Goal: Information Seeking & Learning: Compare options

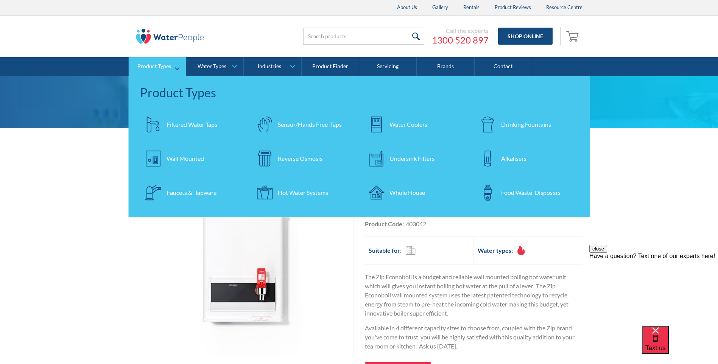
click at [177, 155] on div "Wall Mounted" at bounding box center [184, 158] width 37 height 9
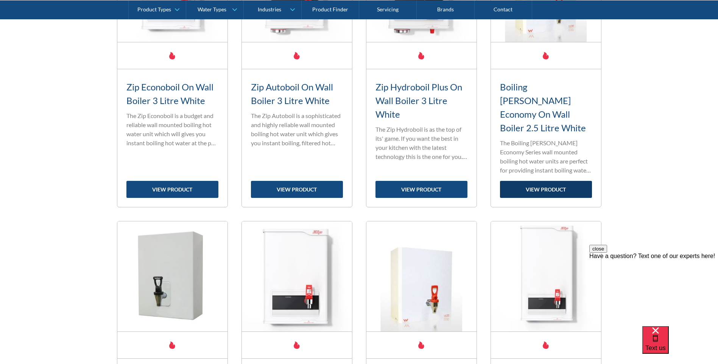
scroll to position [454, 0]
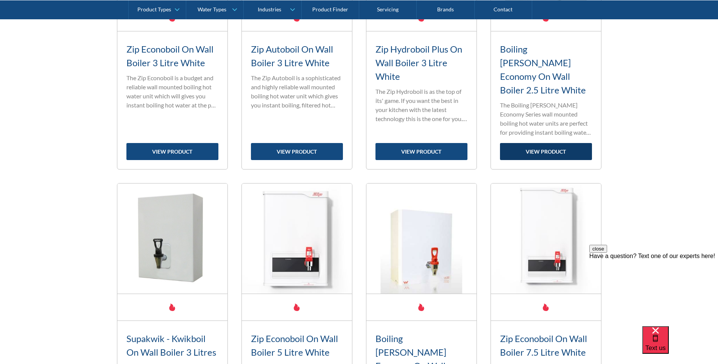
click at [532, 143] on link "view product" at bounding box center [546, 151] width 92 height 17
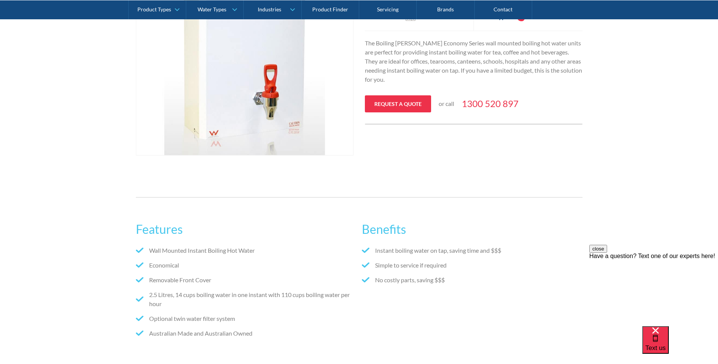
scroll to position [151, 0]
